Goal: Participate in discussion: Engage in conversation with other users on a specific topic

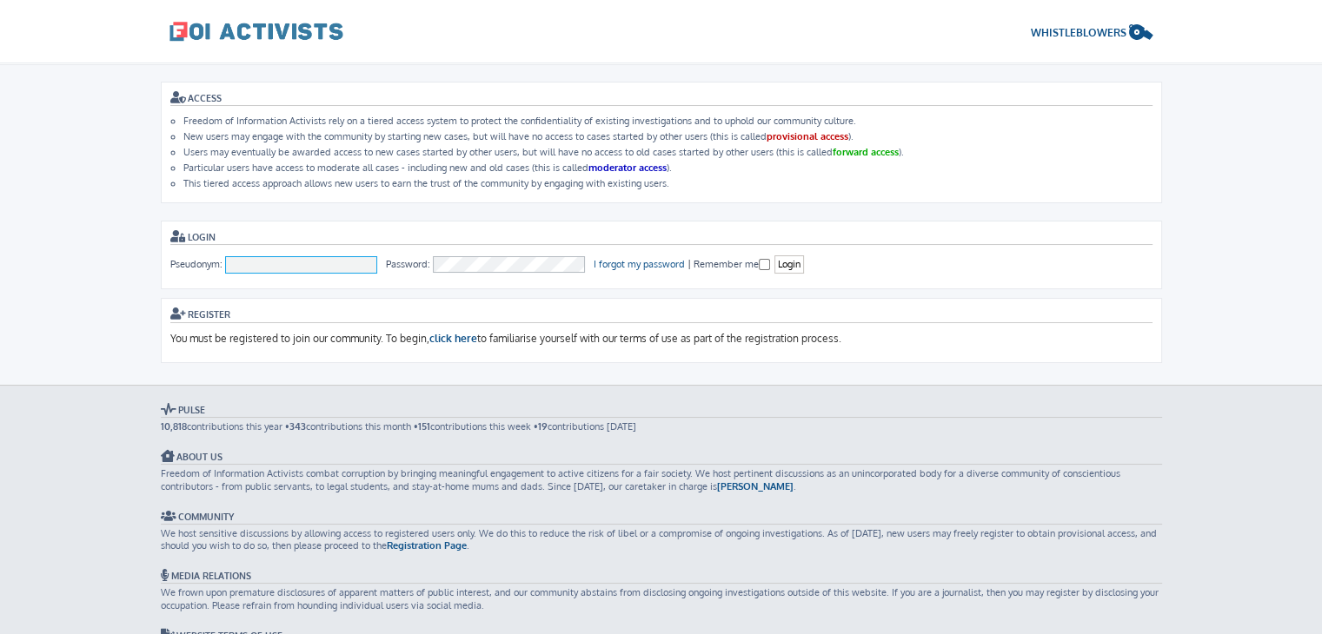
type input "[PERSON_NAME]"
click at [1091, 26] on span "WHISTLEBLOWERS" at bounding box center [1079, 32] width 96 height 13
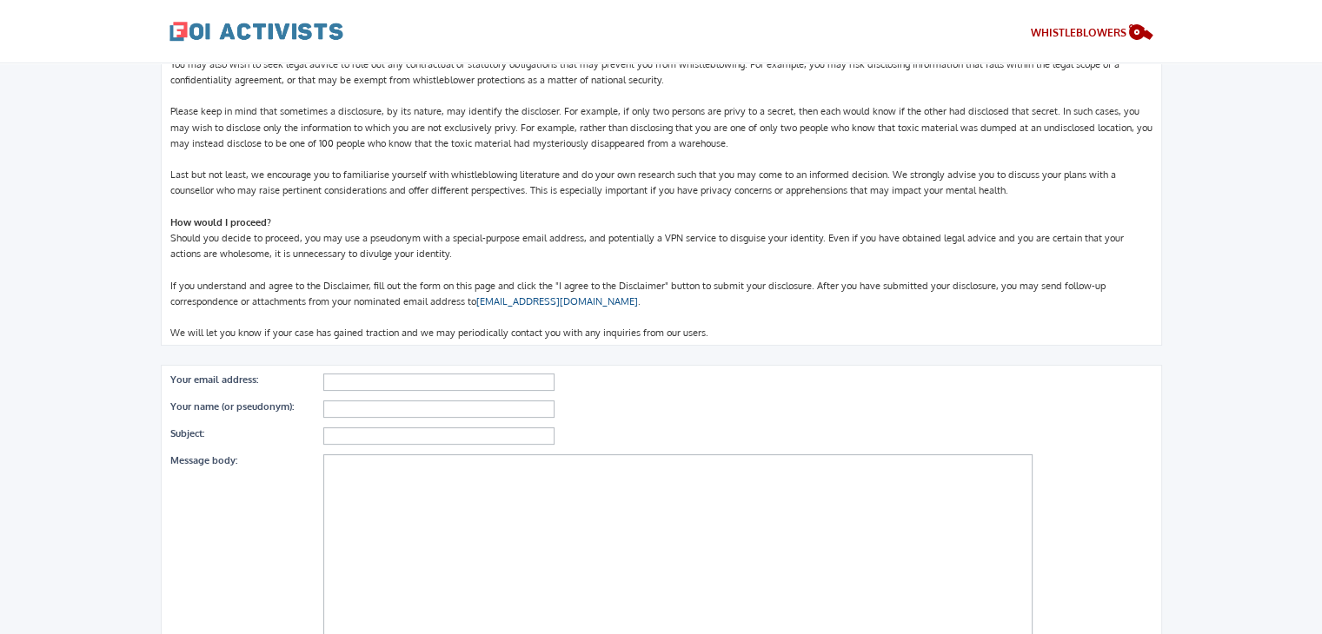
scroll to position [400, 0]
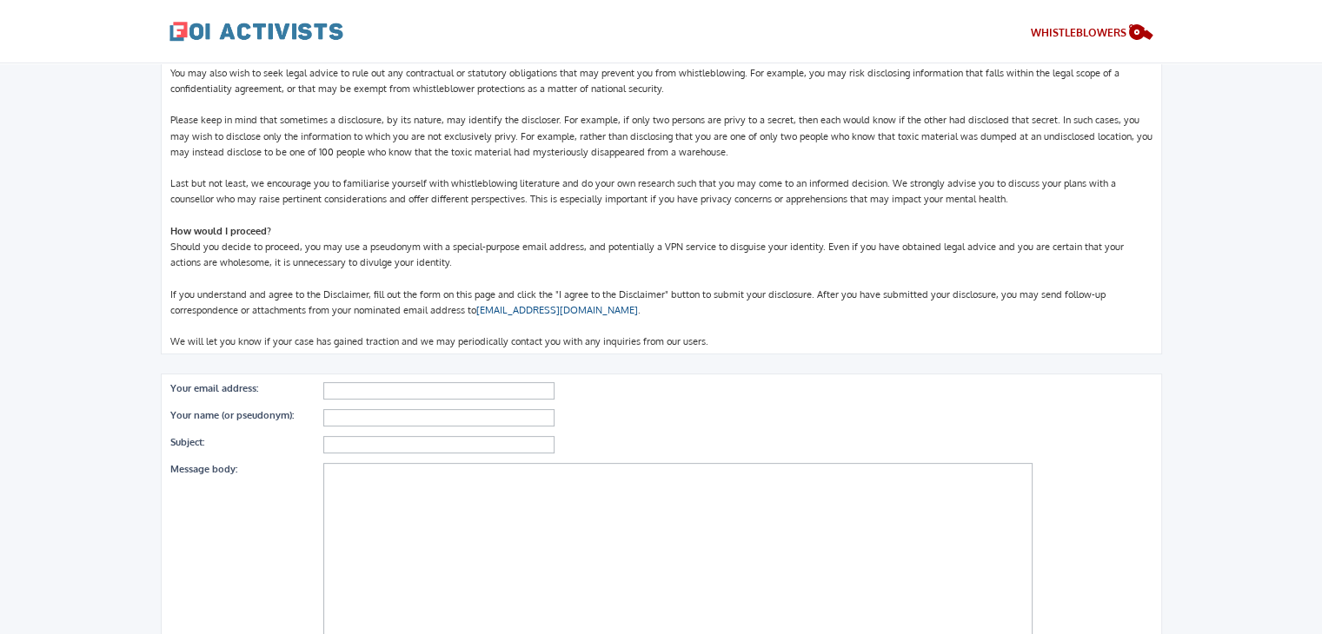
click at [629, 242] on span "When might I use the form on this page? It is often the case that honest and co…" at bounding box center [661, 104] width 982 height 487
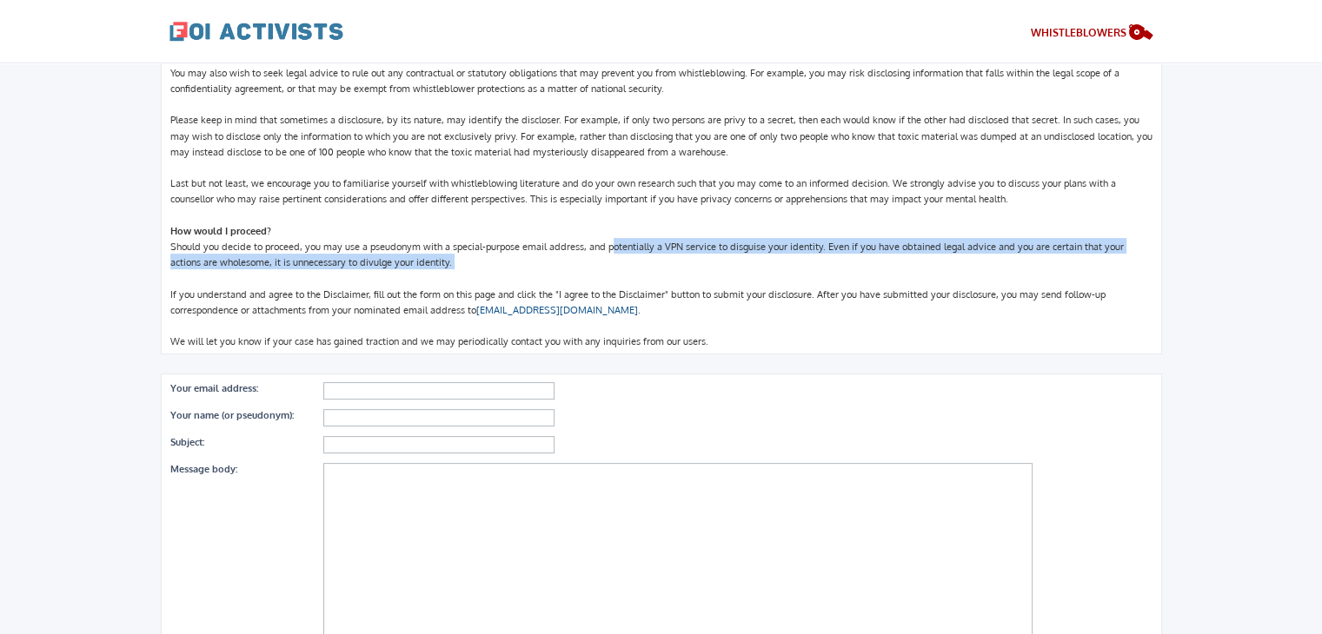
drag, startPoint x: 629, startPoint y: 242, endPoint x: 729, endPoint y: 261, distance: 101.6
click at [729, 261] on div "When might I use the form on this page? It is often the case that honest and co…" at bounding box center [661, 103] width 982 height 491
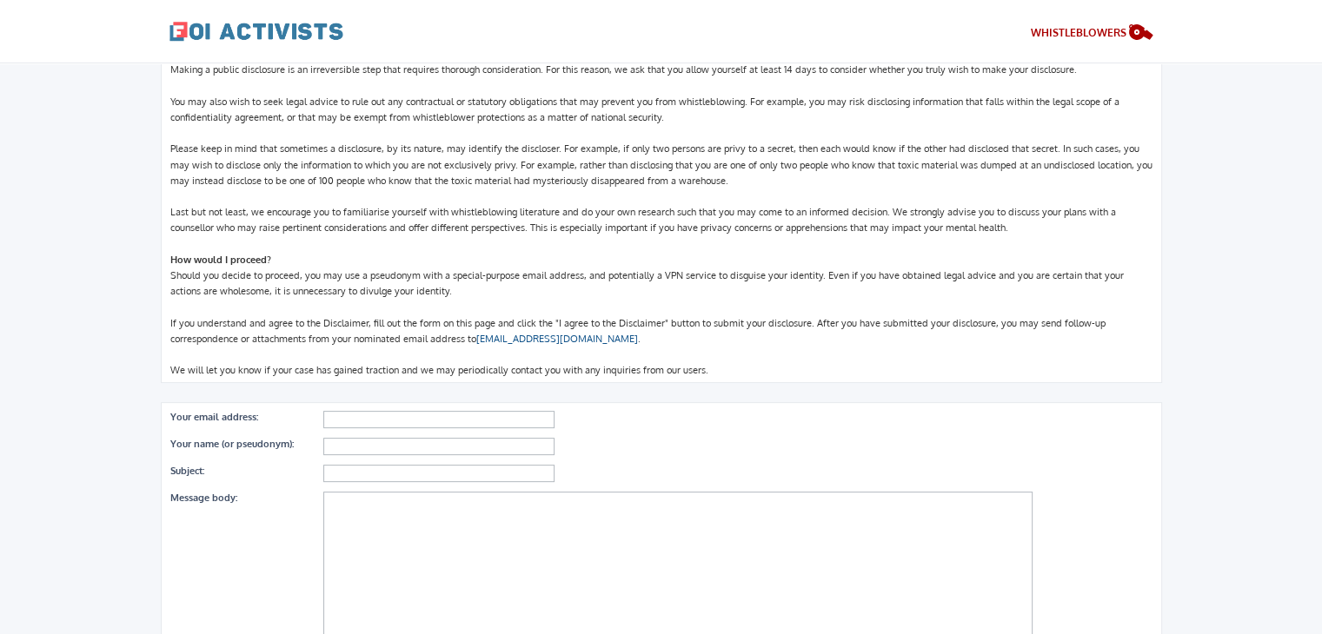
scroll to position [379, 0]
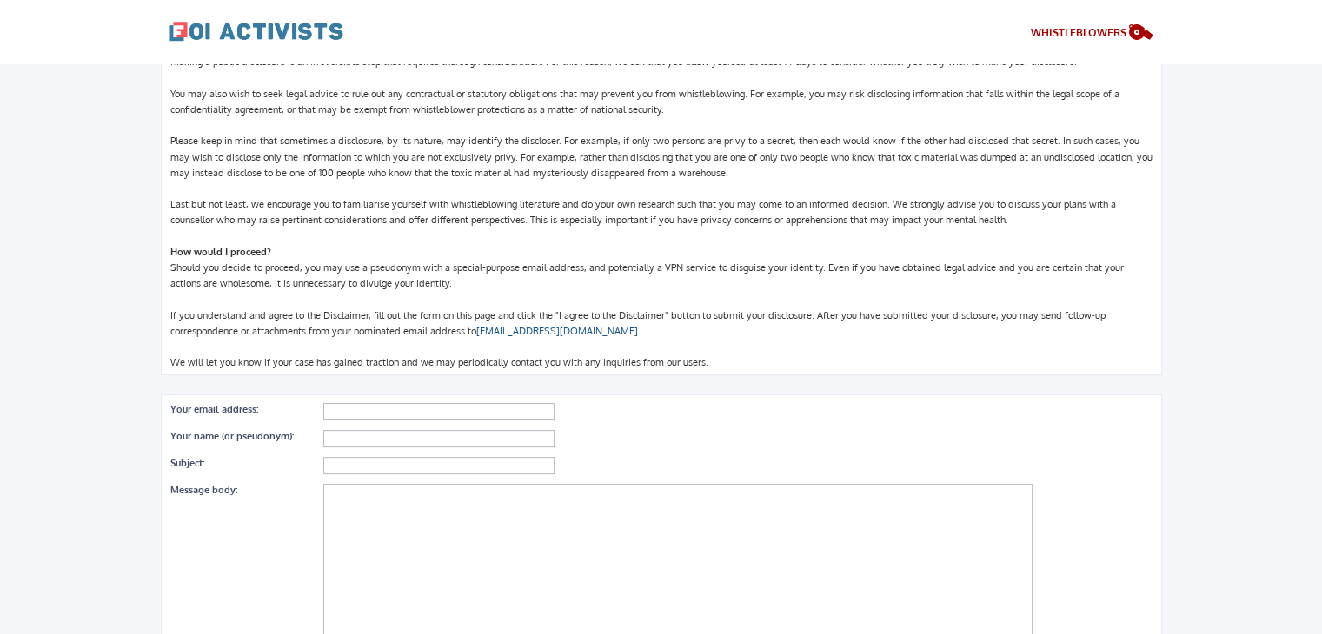
click at [605, 342] on div "When might I use the form on this page? It is often the case that honest and co…" at bounding box center [661, 124] width 982 height 491
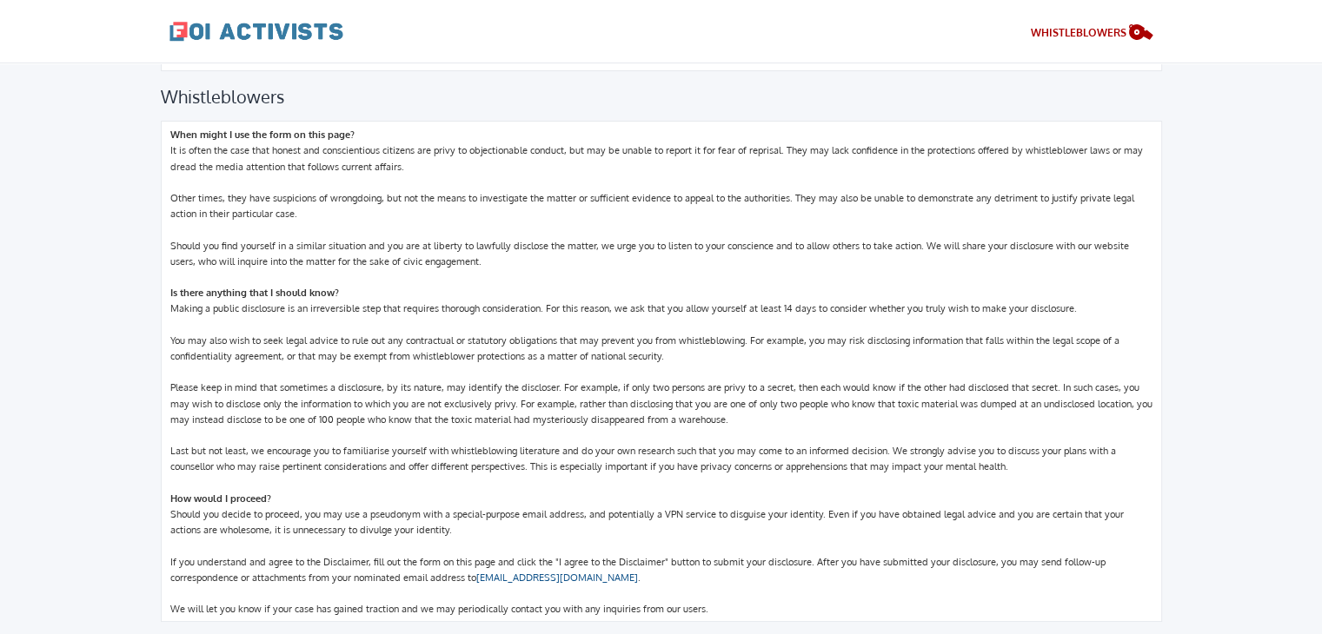
scroll to position [0, 0]
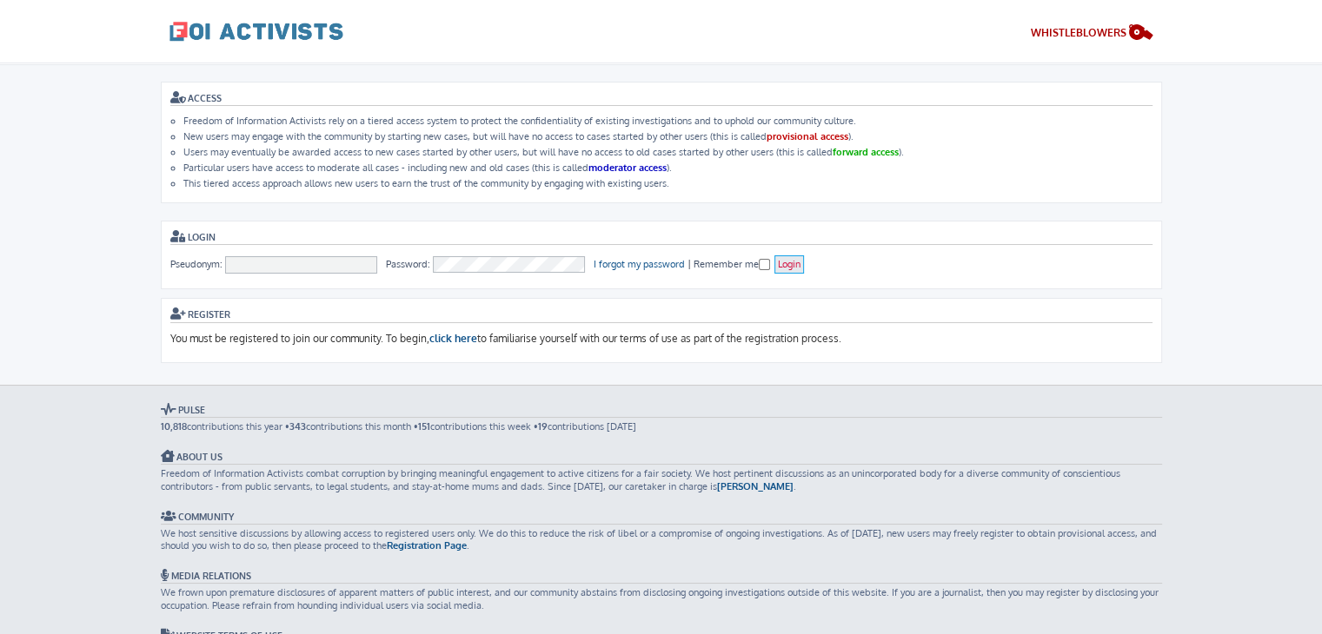
type input "[PERSON_NAME]"
click at [800, 260] on input "Login" at bounding box center [789, 265] width 30 height 18
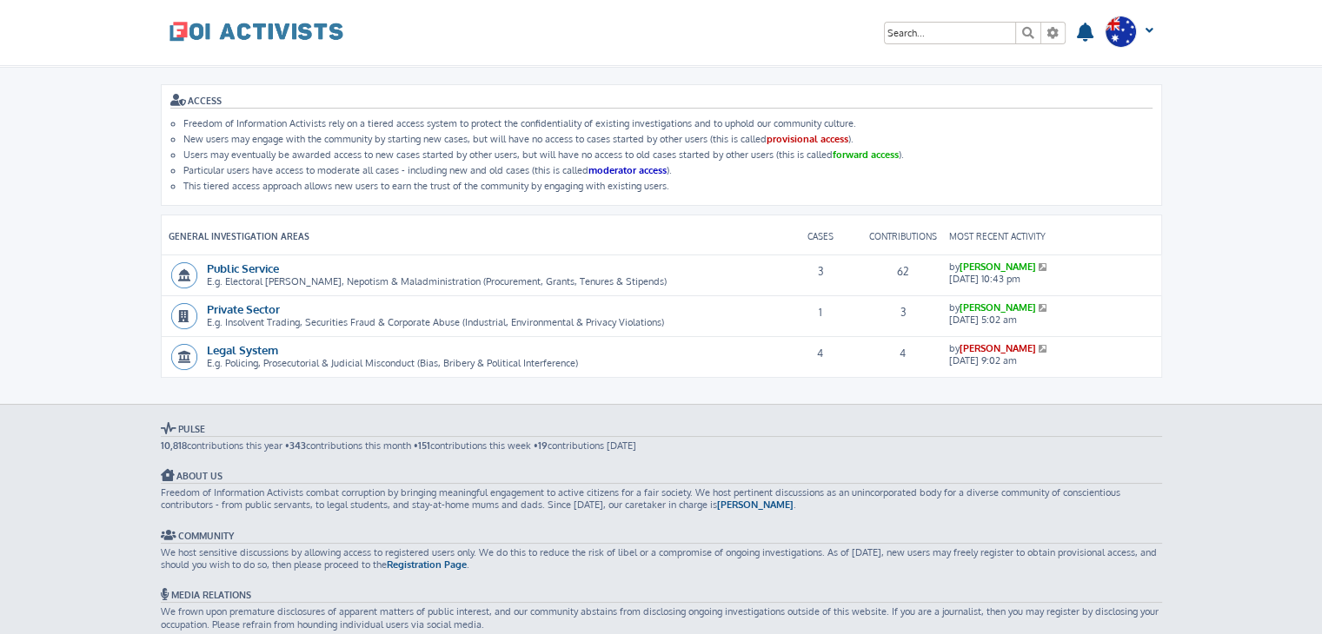
click at [245, 257] on div "Public Service E.g. Electoral Fraud, Nepotism & Maladministration (Procurement,…" at bounding box center [470, 274] width 617 height 34
click at [243, 262] on link "Public Service" at bounding box center [243, 268] width 72 height 15
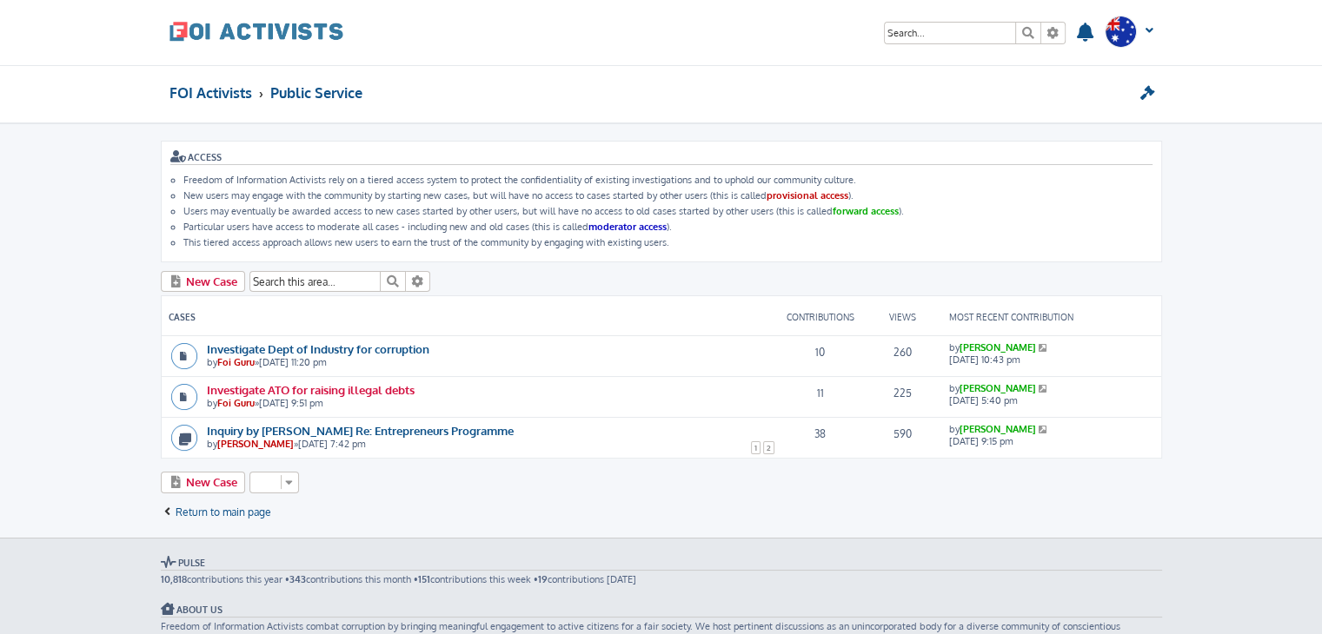
click at [402, 382] on link "Investigate ATO for raising illegal debts" at bounding box center [311, 389] width 208 height 15
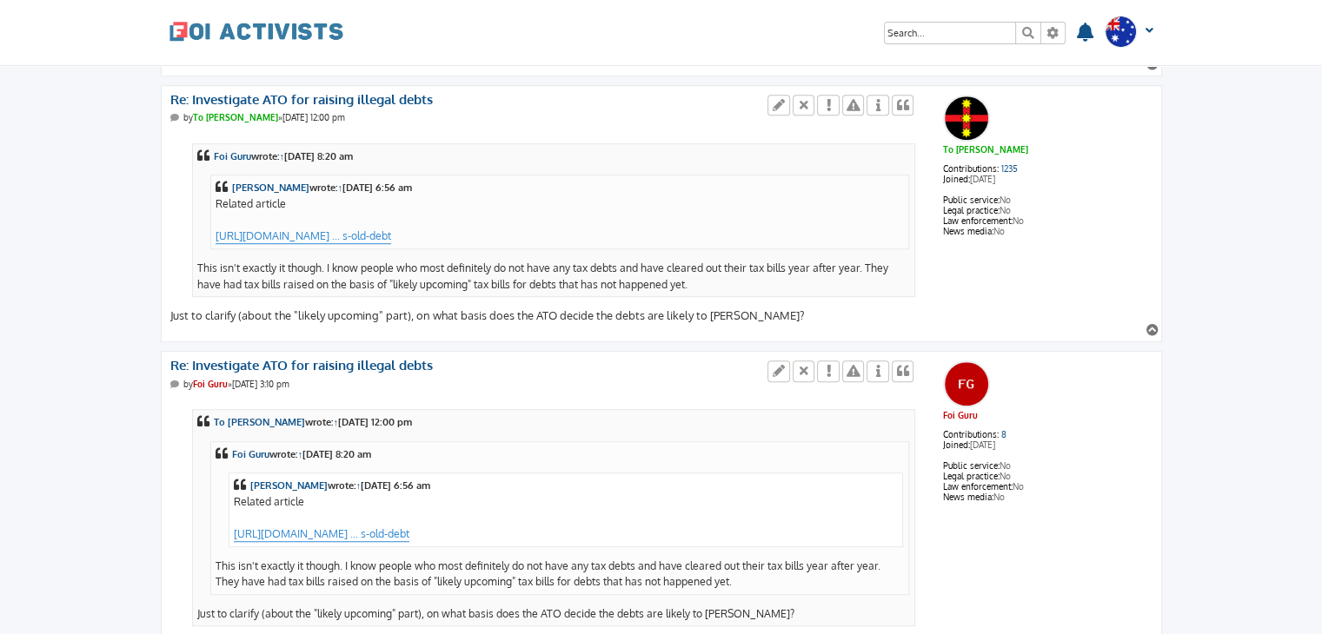
scroll to position [911, 0]
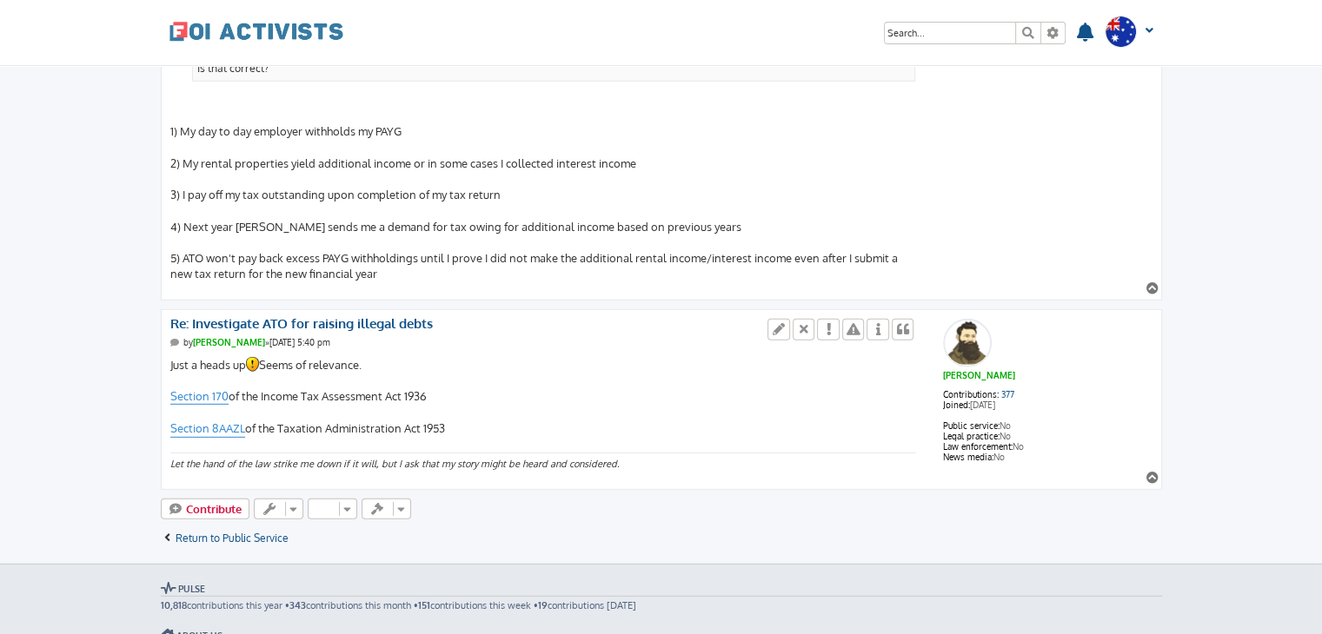
click at [612, 369] on div "Just a heads up Seems of relevance. Section 170 of the Income Tax Assessment Ac…" at bounding box center [543, 398] width 747 height 82
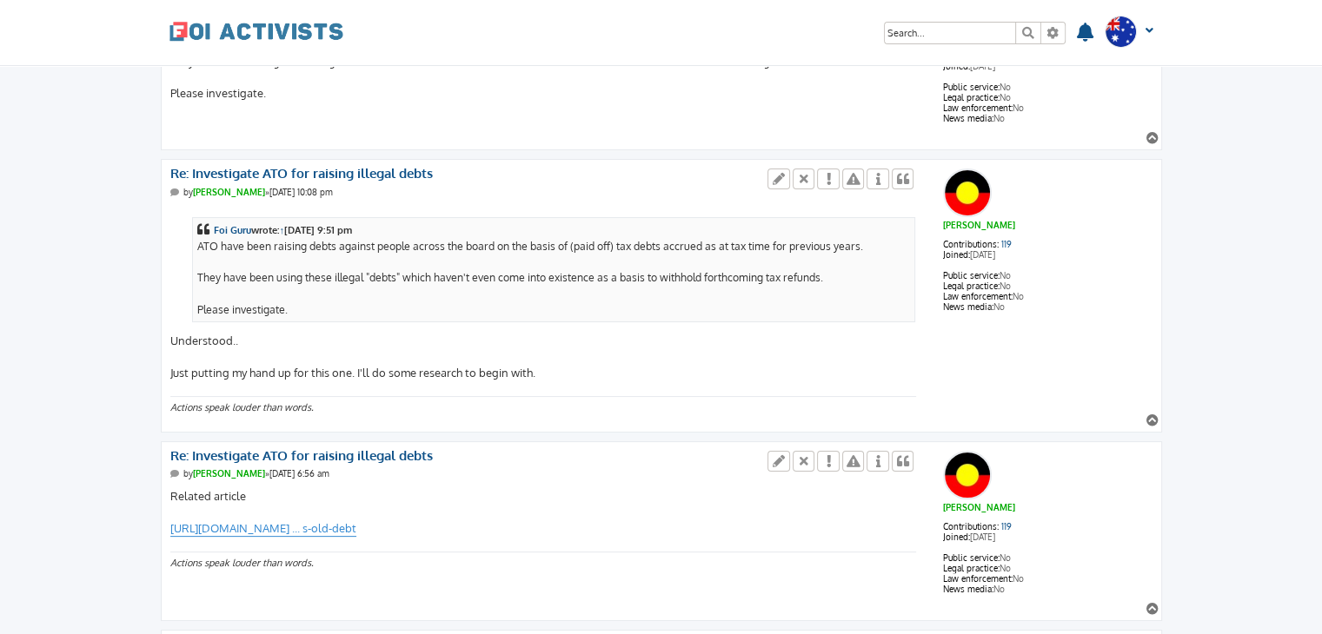
scroll to position [0, 0]
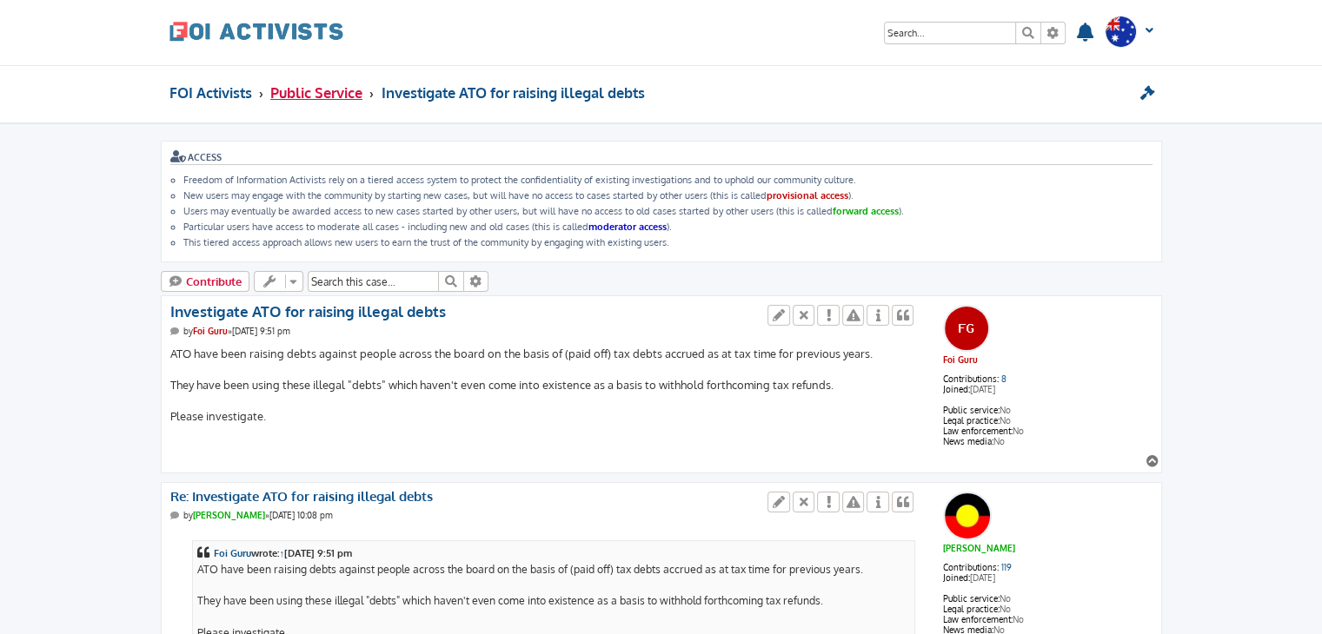
click at [301, 84] on span "Public Service" at bounding box center [316, 92] width 92 height 18
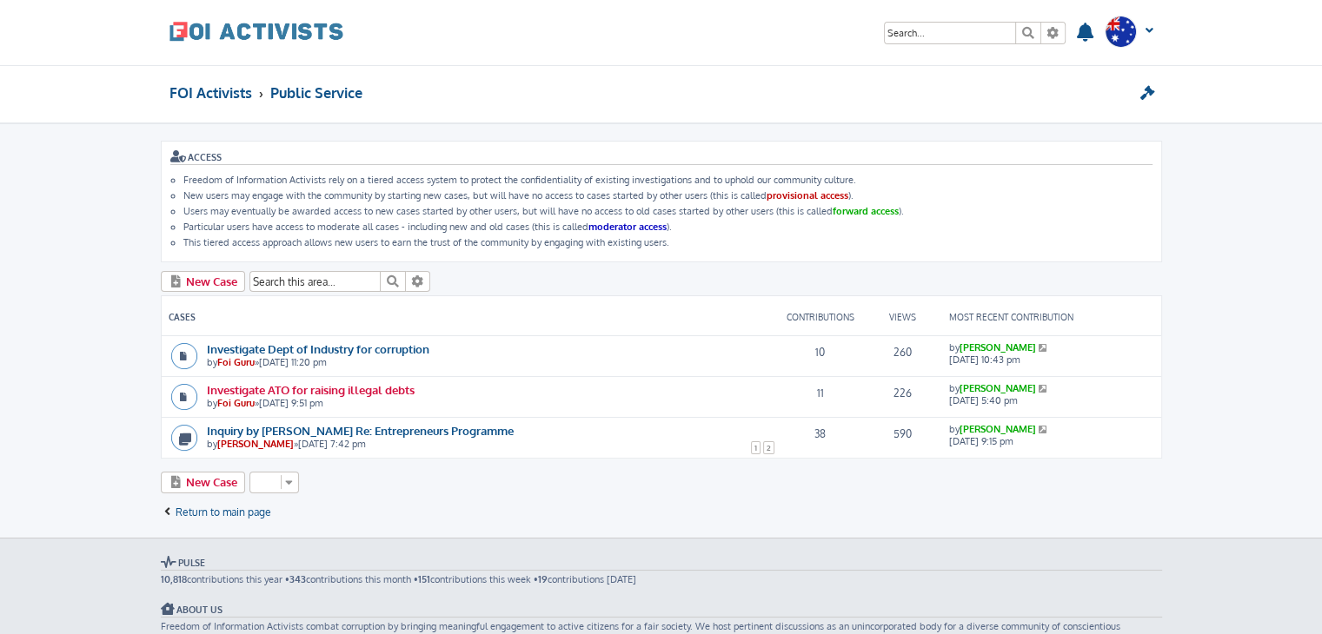
click at [382, 387] on link "Investigate ATO for raising illegal debts" at bounding box center [311, 389] width 208 height 15
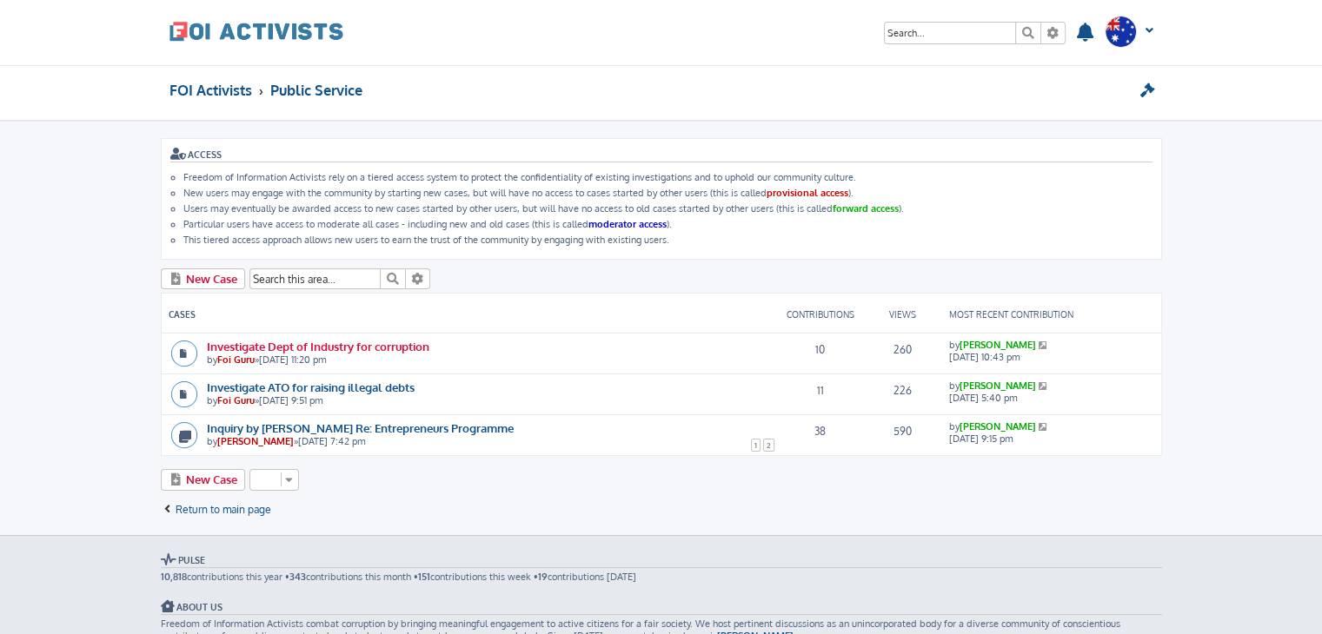
click at [266, 340] on link "Investigate Dept of Industry for corruption" at bounding box center [318, 346] width 222 height 15
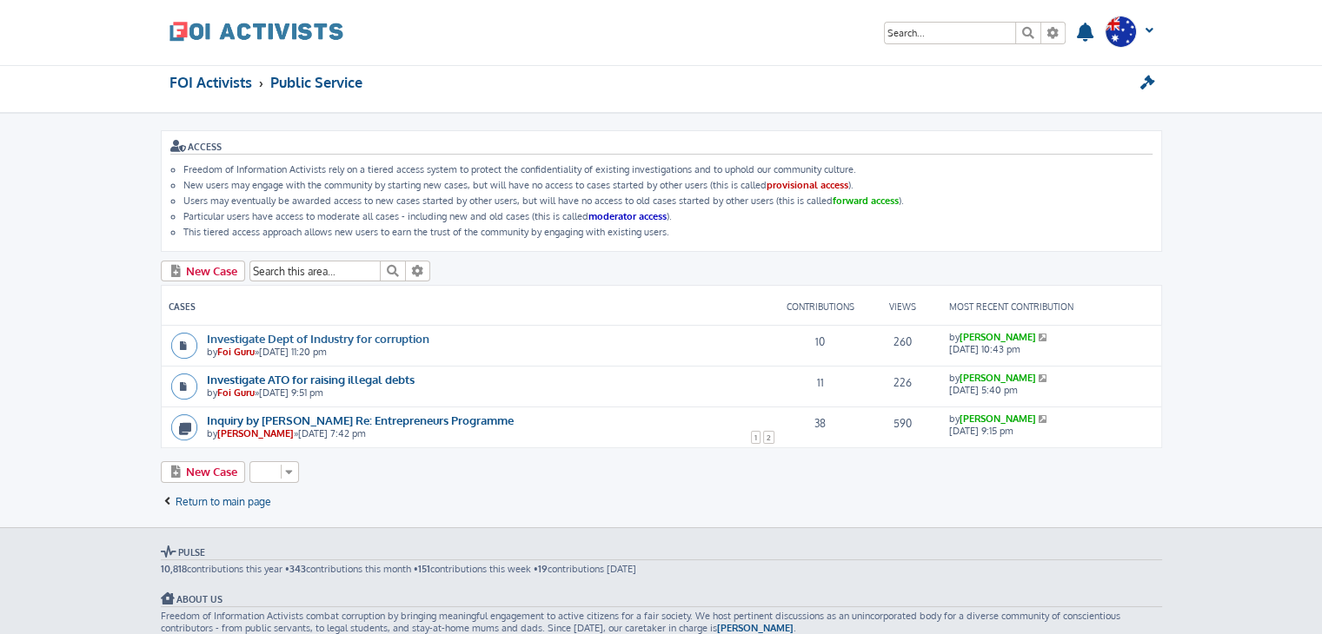
scroll to position [10, 0]
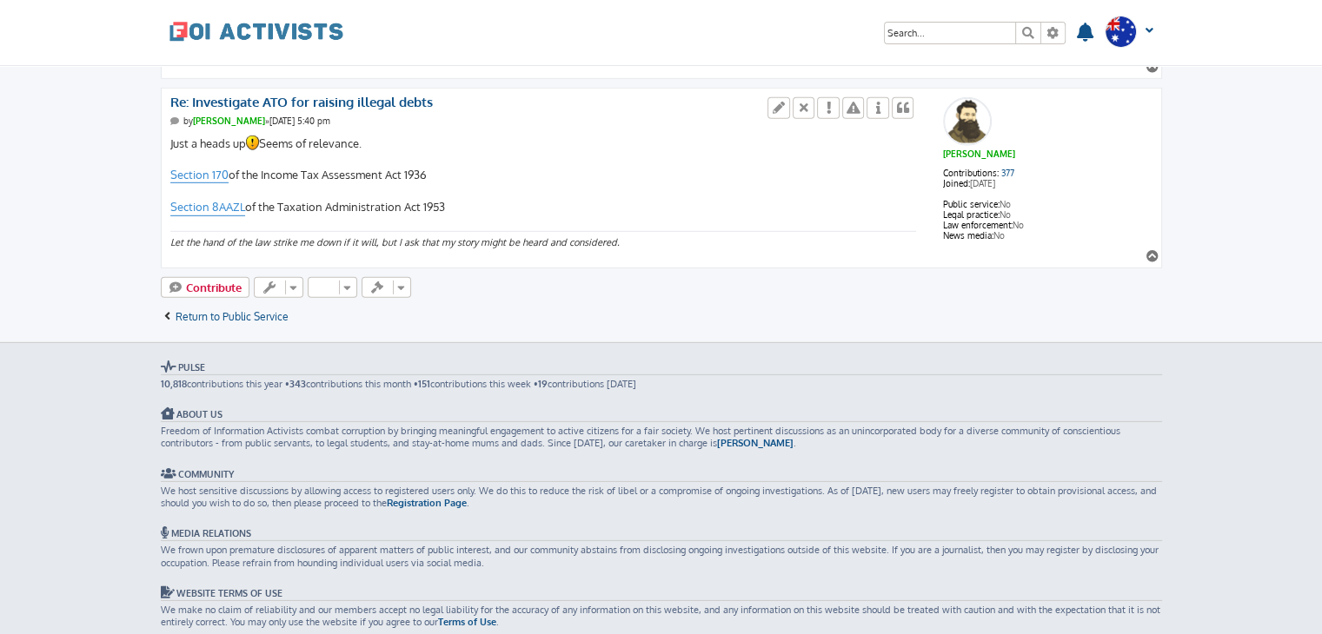
scroll to position [4884, 0]
